Goal: Check status: Check status

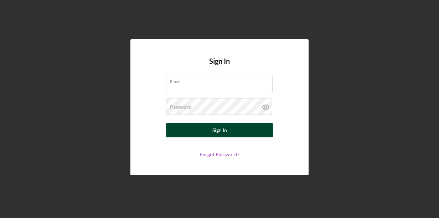
type input "[PERSON_NAME][EMAIL_ADDRESS][PERSON_NAME][DOMAIN_NAME]"
click at [227, 132] on button "Sign In" at bounding box center [219, 130] width 107 height 14
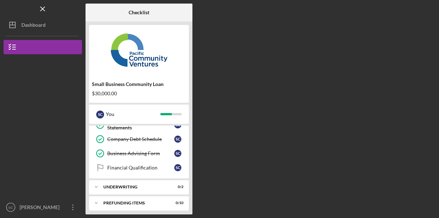
scroll to position [139, 0]
click at [150, 164] on div "Financial Qualification" at bounding box center [140, 167] width 67 height 6
